Goal: Information Seeking & Learning: Learn about a topic

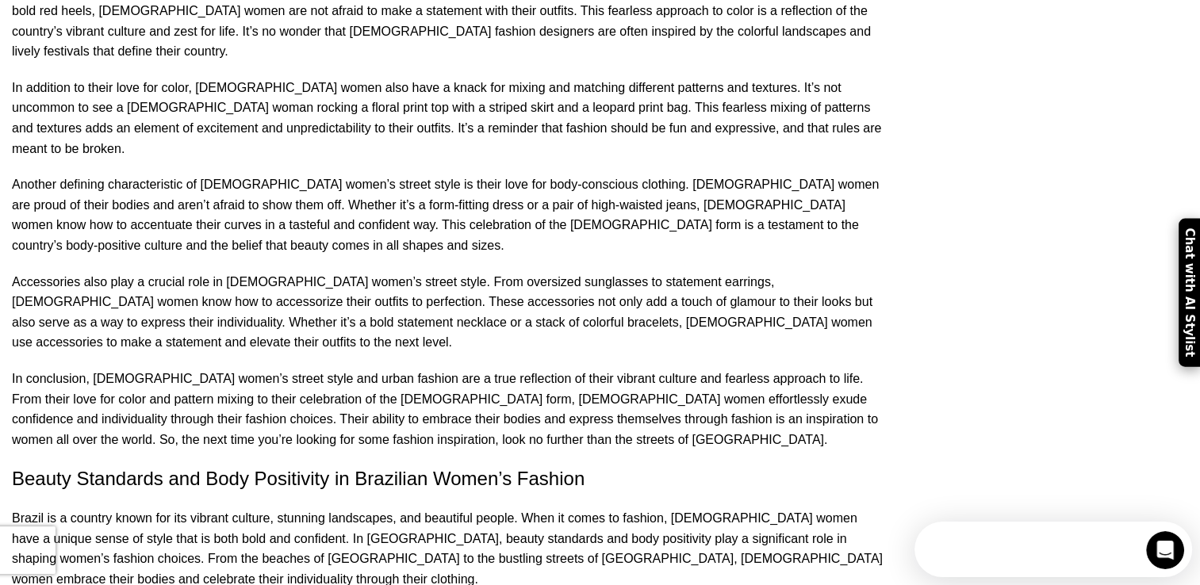
copy p "baiana"
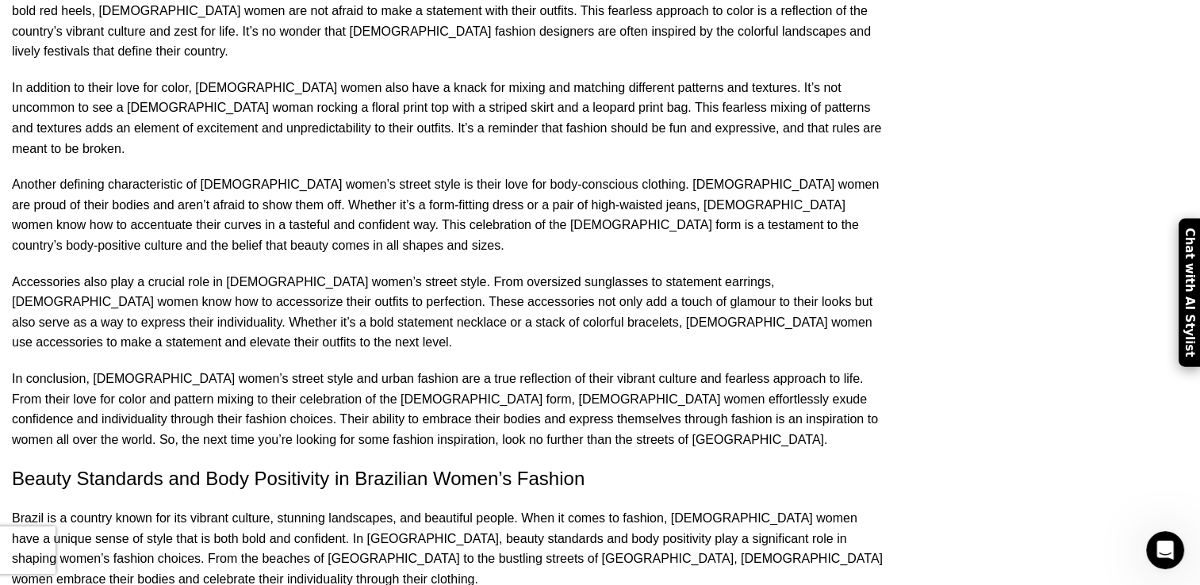
copy p "canga"
